Goal: Use online tool/utility: Utilize a website feature to perform a specific function

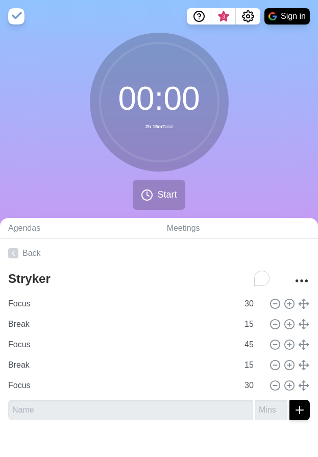
click at [174, 126] on circle at bounding box center [159, 102] width 118 height 118
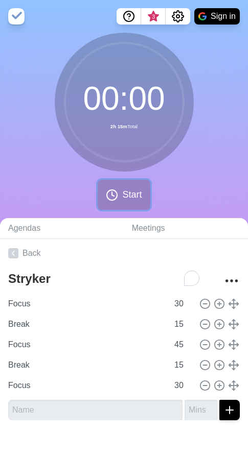
click at [115, 196] on icon at bounding box center [112, 195] width 12 height 12
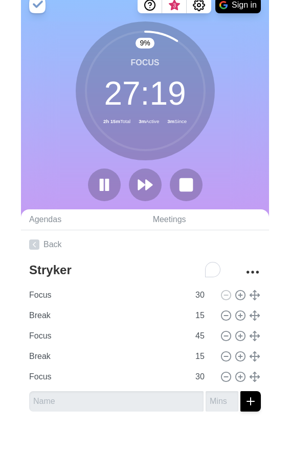
scroll to position [14, 0]
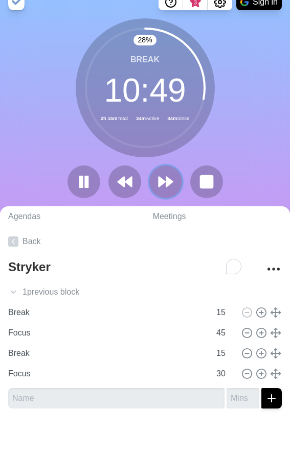
click at [155, 178] on button at bounding box center [165, 181] width 33 height 33
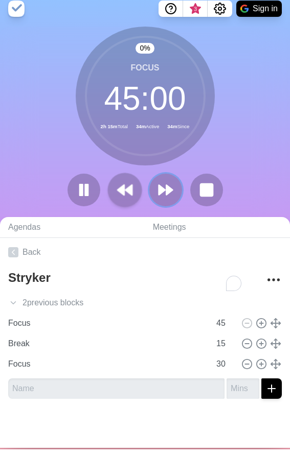
scroll to position [0, 0]
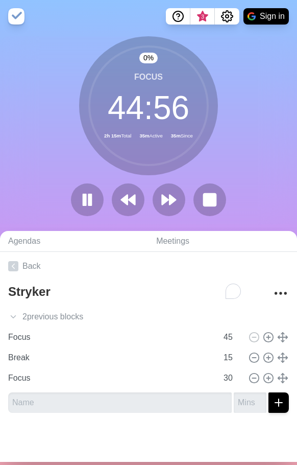
click at [186, 268] on link "Back" at bounding box center [148, 266] width 297 height 29
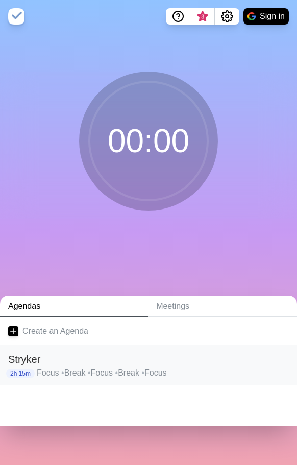
click at [56, 372] on p "Focus • Break • Focus • Break • Focus" at bounding box center [163, 373] width 252 height 12
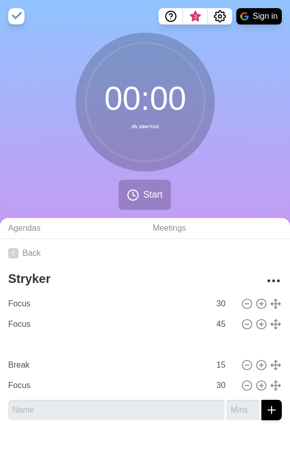
type input "Break"
type input "15"
type input "Focus"
type input "45"
click at [255, 325] on icon at bounding box center [260, 324] width 11 height 11
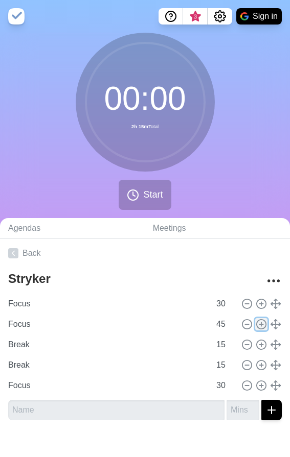
type input "Focus"
type input "45"
type input "Break"
type input "15"
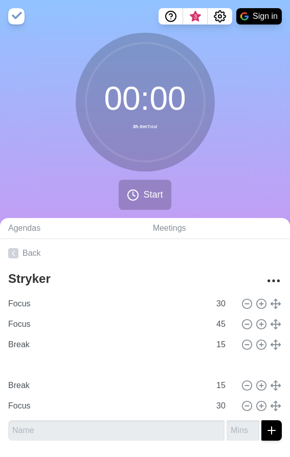
type input "Focus"
type input "45"
type input "Break"
type input "15"
type input "Focus"
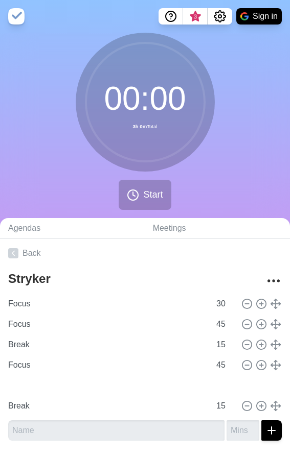
type input "30"
type input "Break"
type input "15"
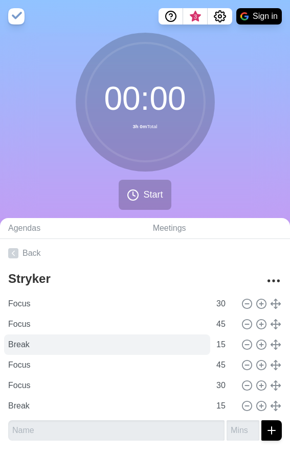
scroll to position [32, 0]
